Goal: Task Accomplishment & Management: Manage account settings

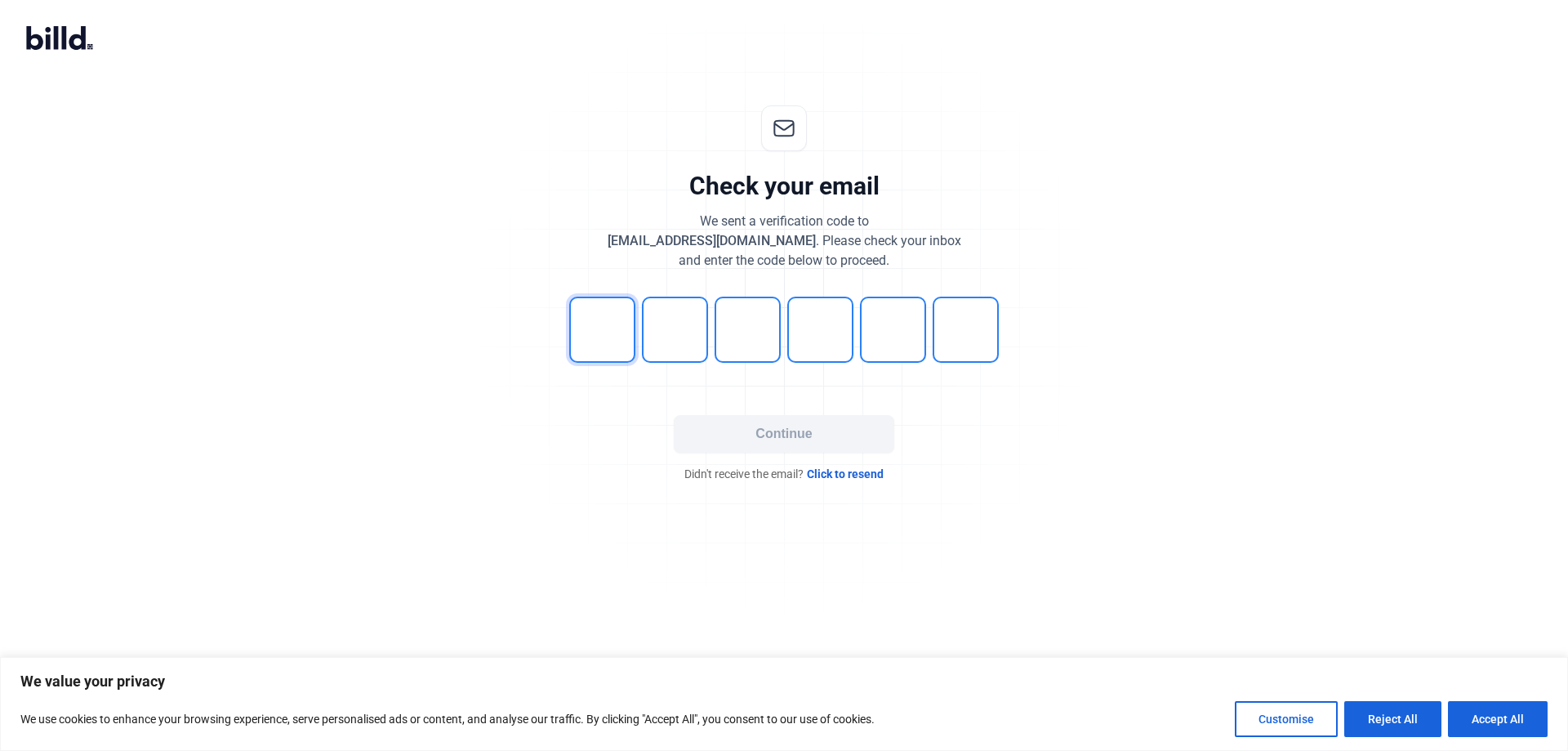
click at [589, 329] on input "tel" at bounding box center [602, 329] width 66 height 66
type input "7"
type input "4"
type input "3"
type input "1"
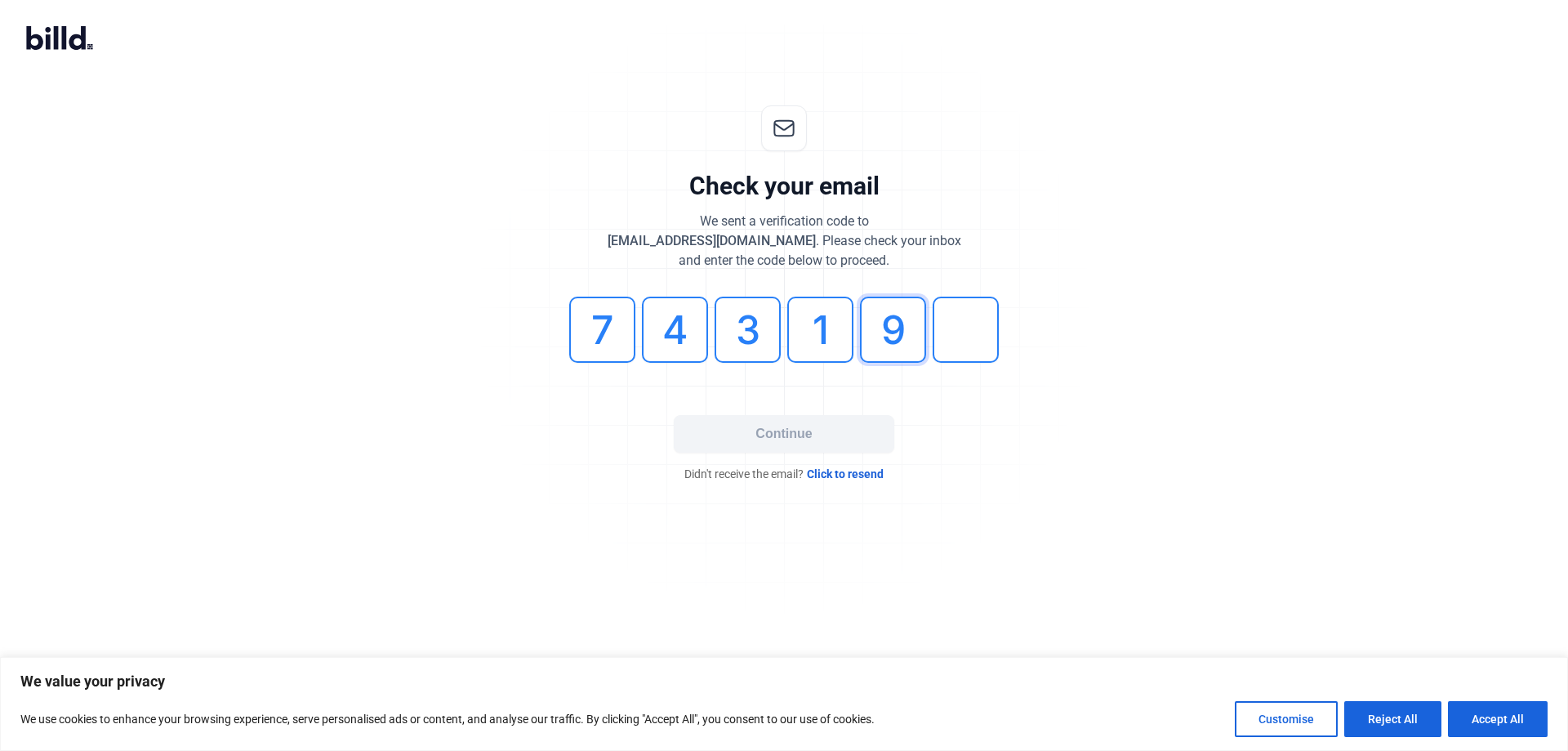
type input "9"
type input "1"
click at [803, 438] on button "Continue" at bounding box center [784, 433] width 221 height 38
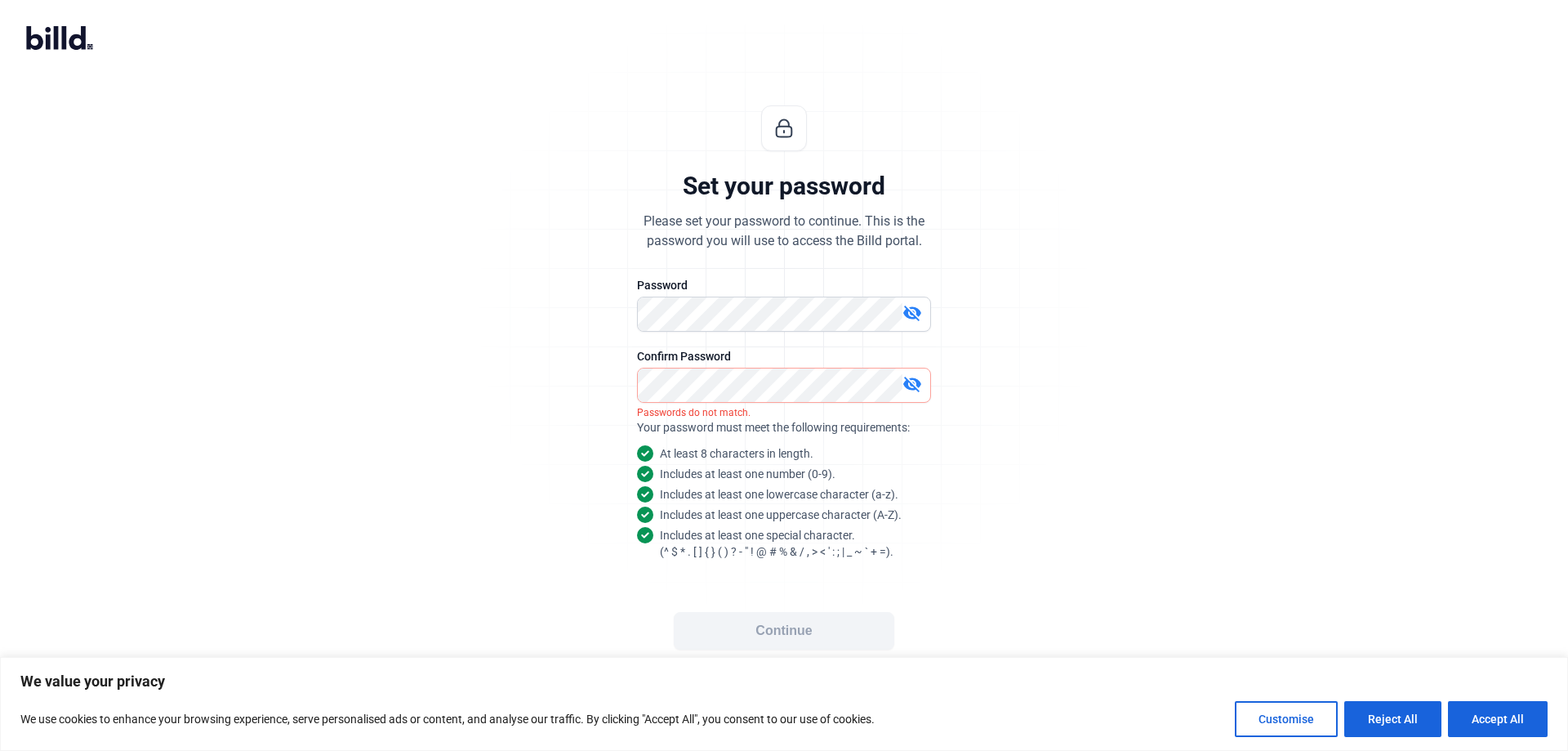
click at [916, 310] on mat-icon "visibility_off" at bounding box center [912, 313] width 19 height 19
click at [916, 383] on mat-icon "visibility_off" at bounding box center [912, 384] width 19 height 19
click at [824, 644] on button "Continue" at bounding box center [784, 630] width 221 height 38
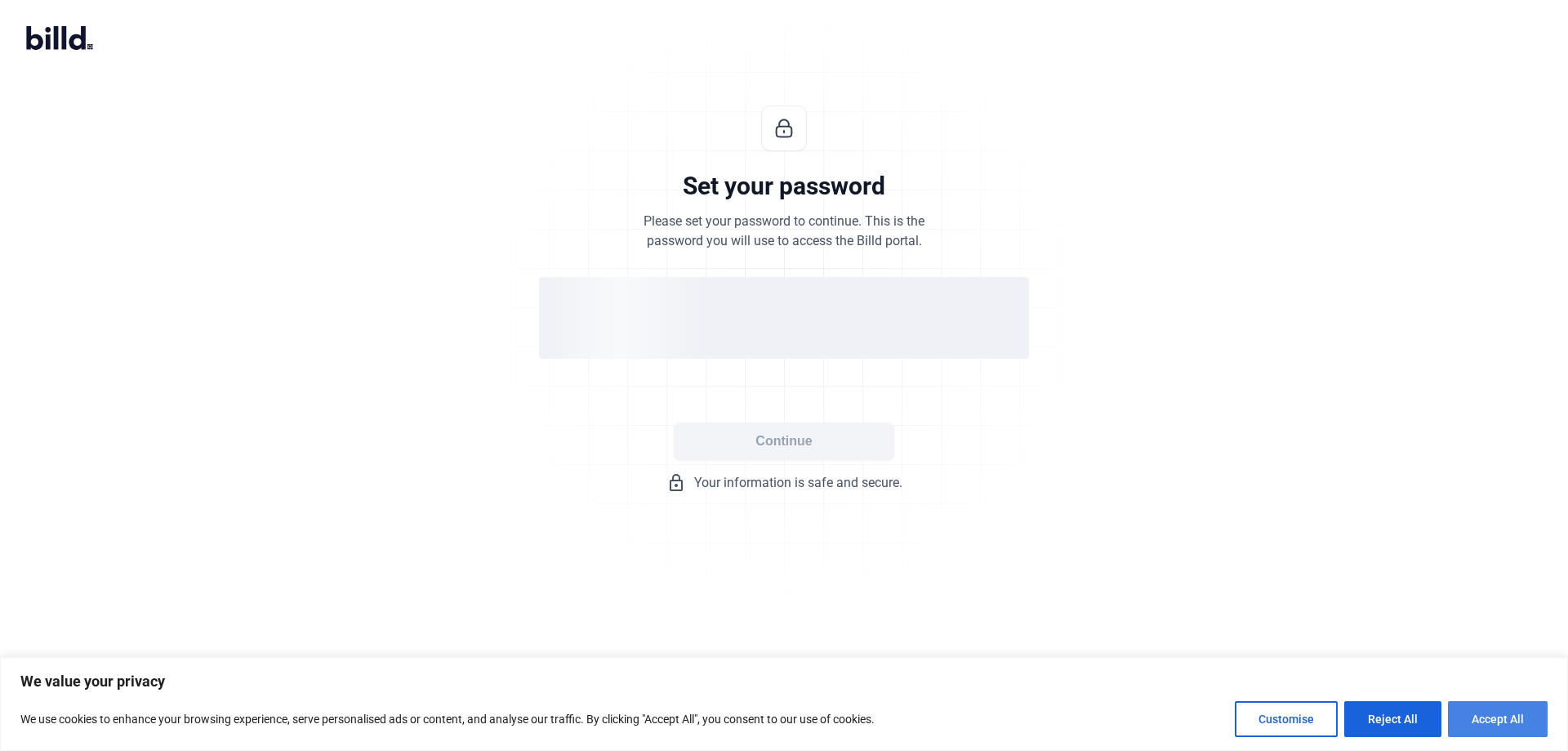
click at [1504, 720] on button "Accept All" at bounding box center [1497, 718] width 100 height 36
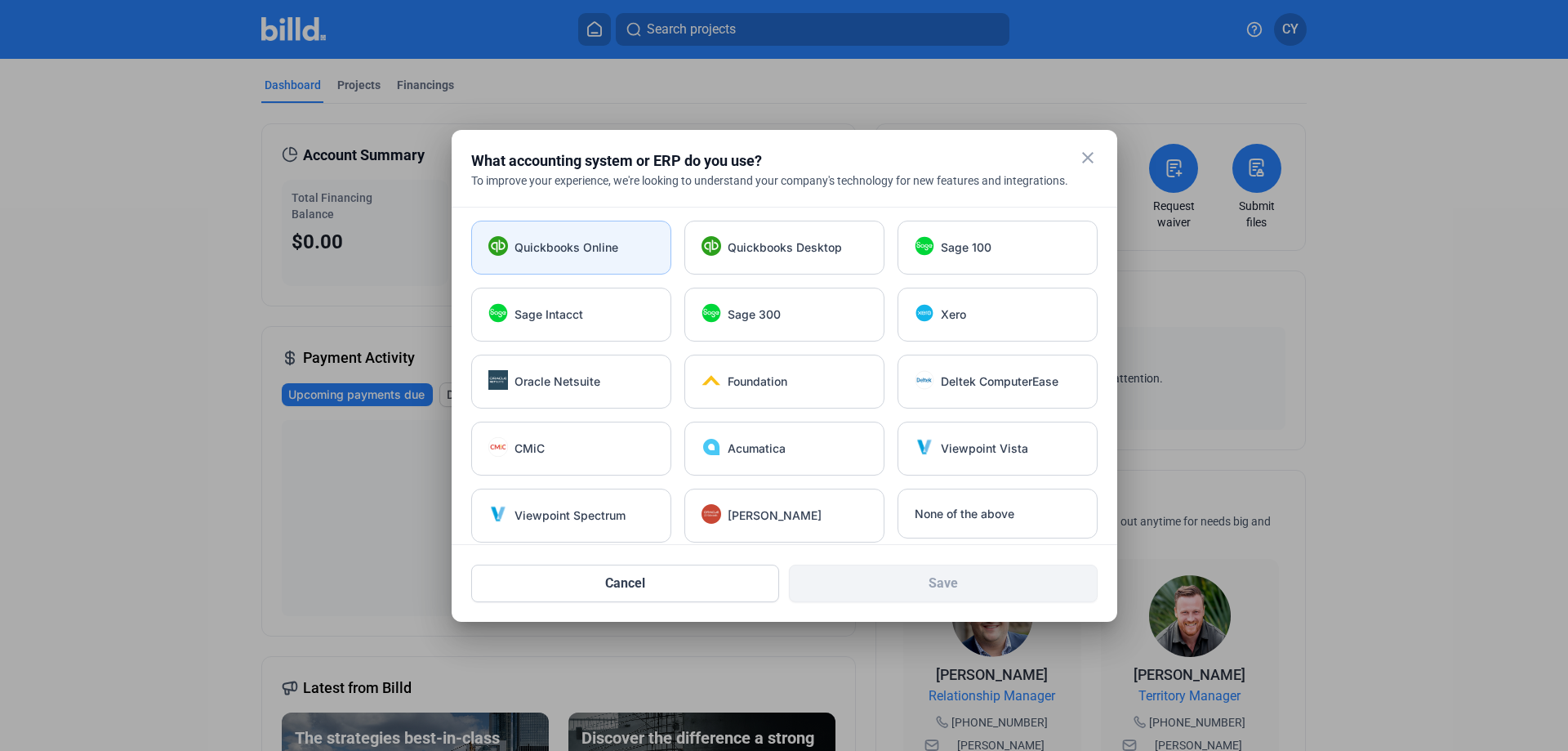
click at [564, 261] on div "Quickbooks Online" at bounding box center [571, 248] width 200 height 54
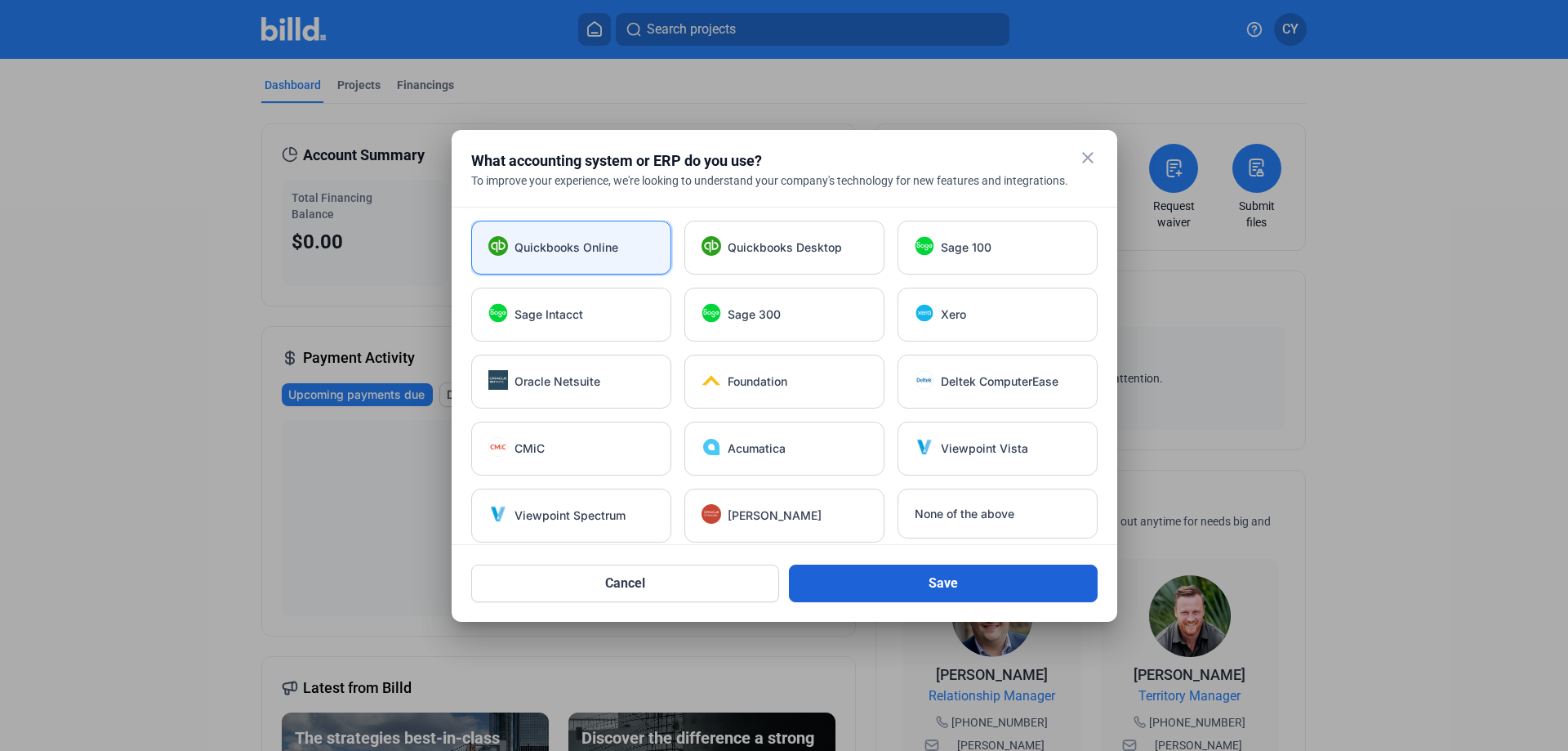
click at [947, 597] on button "Save" at bounding box center [943, 582] width 309 height 38
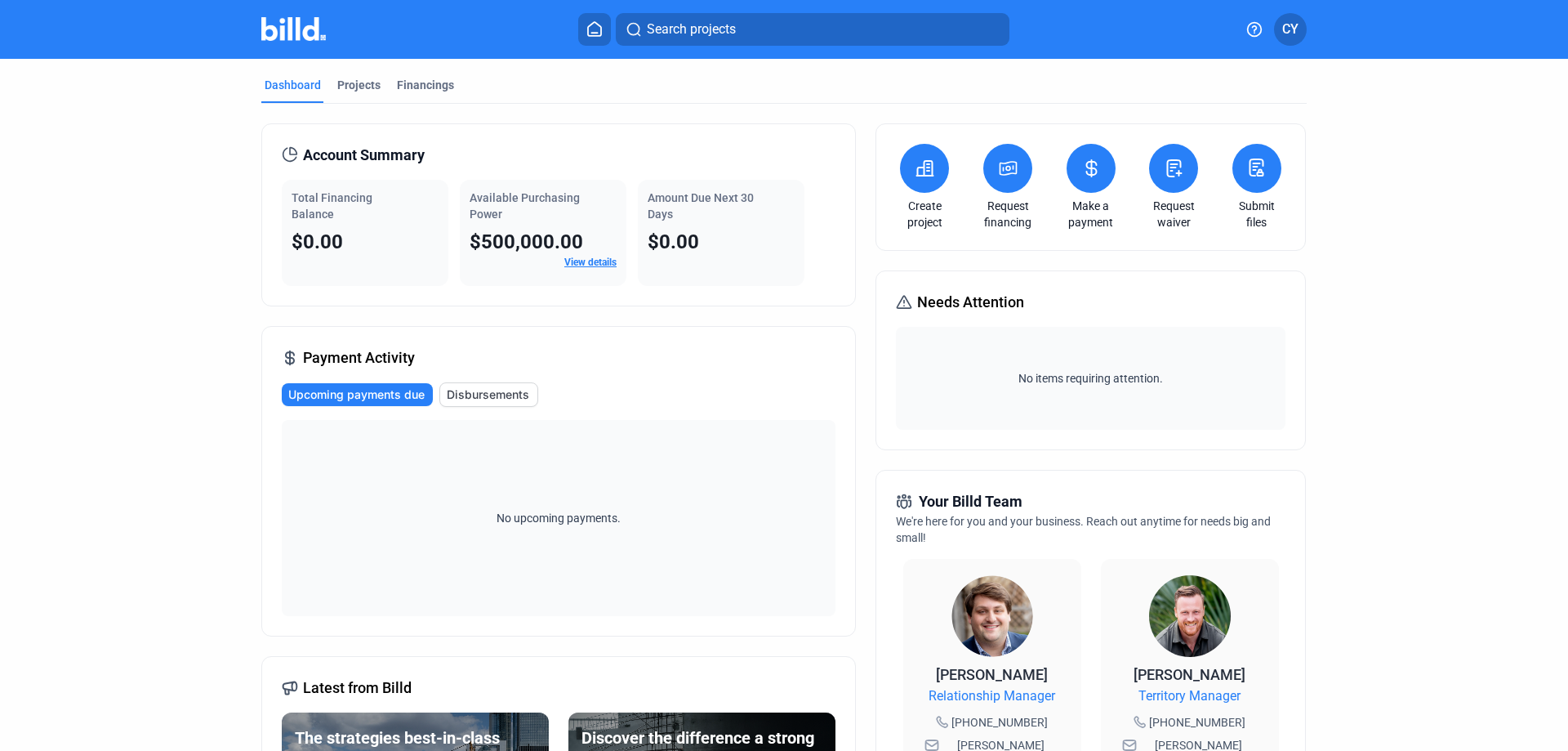
click at [924, 170] on icon at bounding box center [925, 168] width 16 height 15
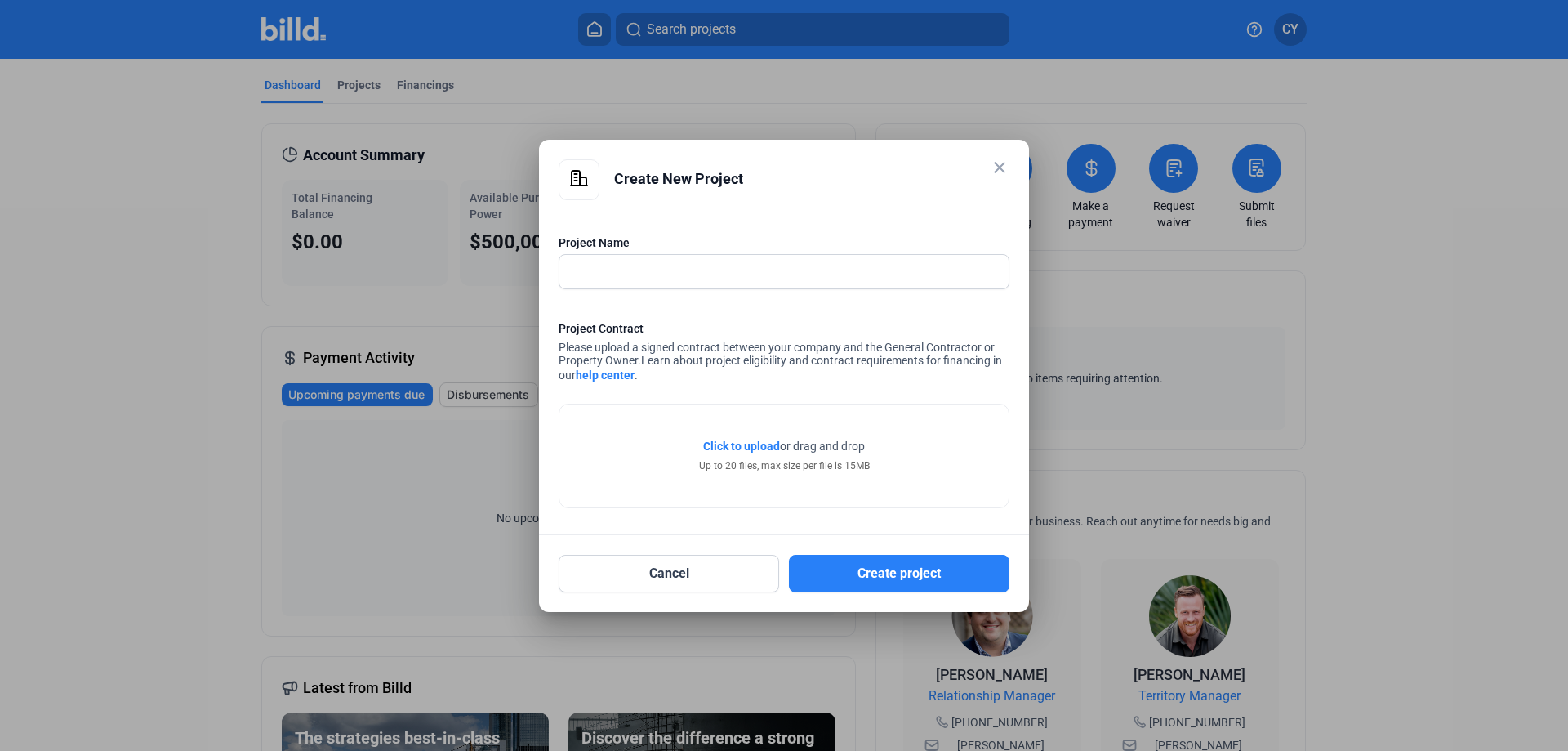
click at [1006, 164] on mat-icon "close" at bounding box center [1000, 168] width 19 height 19
